Goal: Navigation & Orientation: Find specific page/section

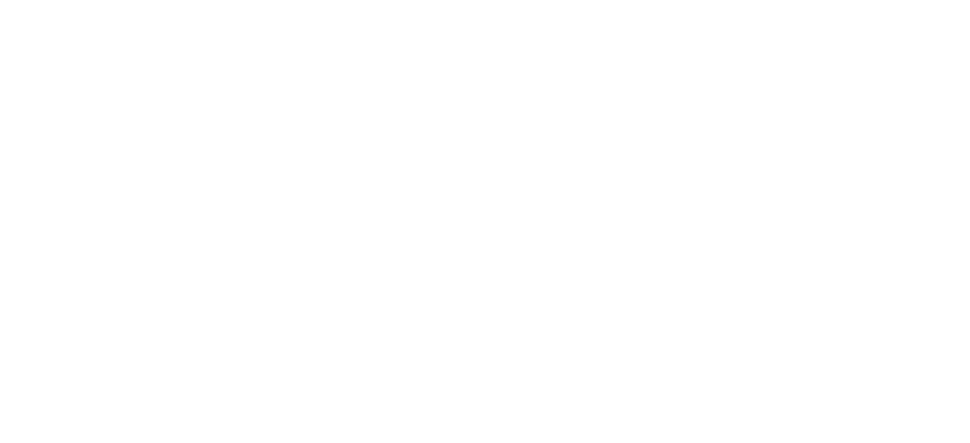
scroll to position [1143, 0]
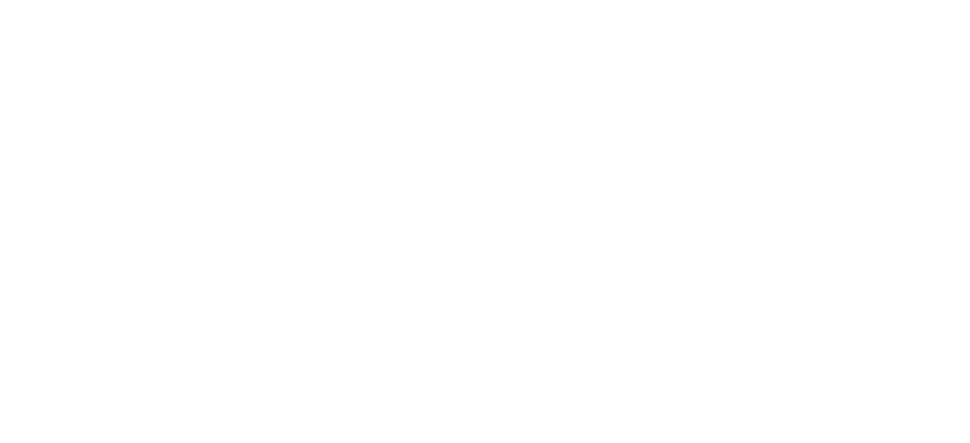
scroll to position [109, 0]
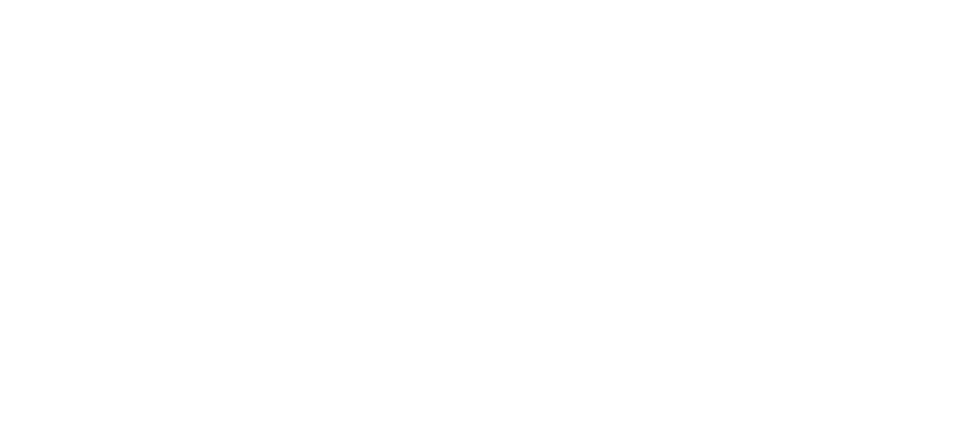
scroll to position [1143, 0]
